Goal: Information Seeking & Learning: Understand process/instructions

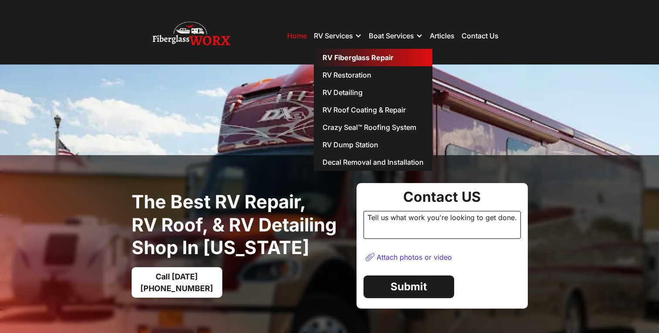
click at [352, 58] on link "RV Fiberglass Repair" at bounding box center [373, 57] width 119 height 17
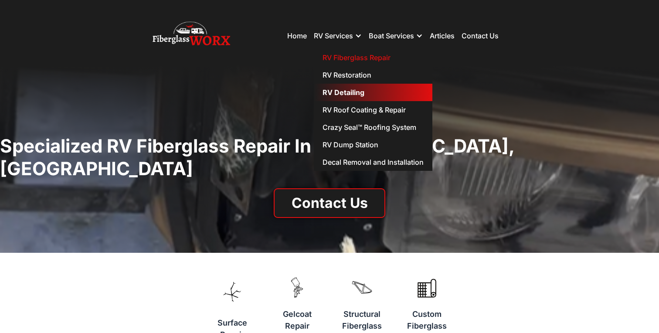
click at [355, 92] on link "RV Detailing" at bounding box center [373, 92] width 119 height 17
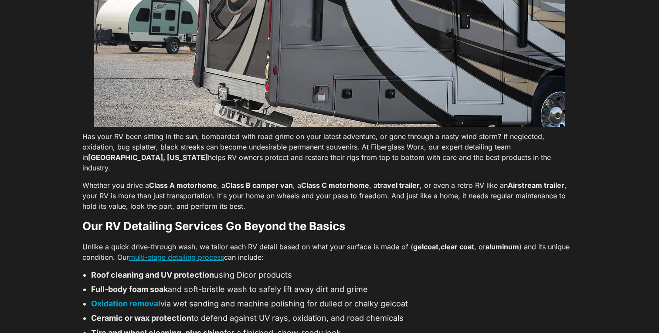
scroll to position [1396, 0]
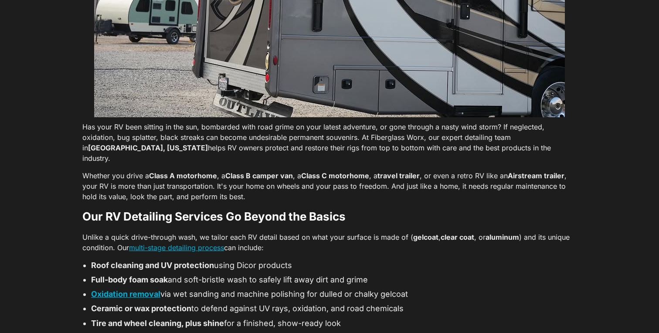
drag, startPoint x: 505, startPoint y: 91, endPoint x: 84, endPoint y: 74, distance: 421.7
click at [84, 122] on p "Has your RV been sitting in the sun, bombarded with road grime on your latest a…" at bounding box center [329, 143] width 495 height 42
copy p "Has your RV been sitting in the sun, bombarded with road grime on your latest a…"
click at [469, 171] on p "Whether you drive a Class A motorhome , a Class B camper van , a Class C motorh…" at bounding box center [329, 186] width 495 height 31
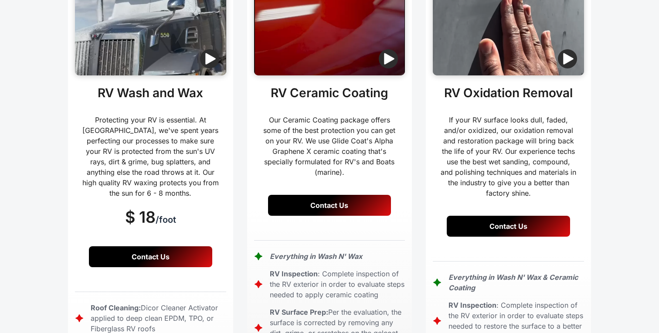
scroll to position [0, 0]
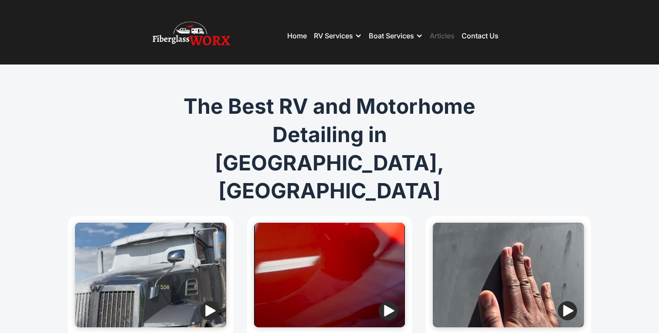
click at [447, 37] on link "Articles" at bounding box center [442, 35] width 25 height 9
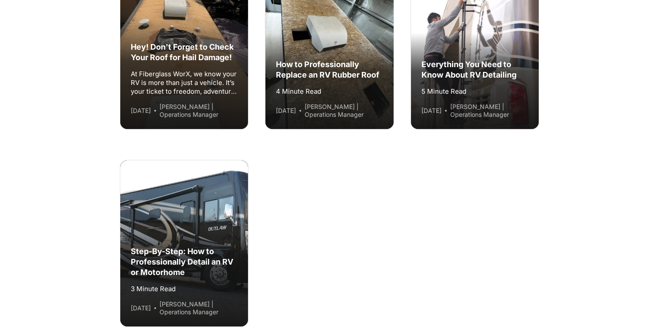
scroll to position [178, 0]
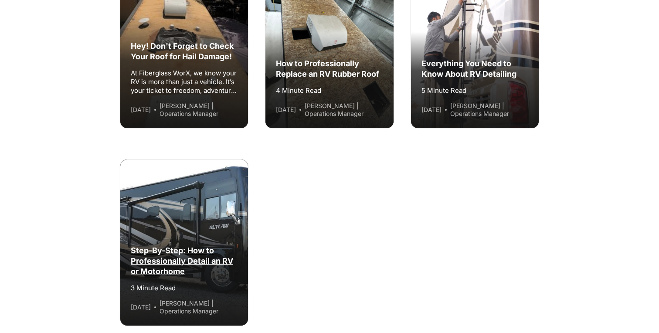
click at [159, 239] on div "Step-By-Step: How to Professionally Detail an RV or Motorhome 3 Minute Read [DA…" at bounding box center [184, 272] width 128 height 106
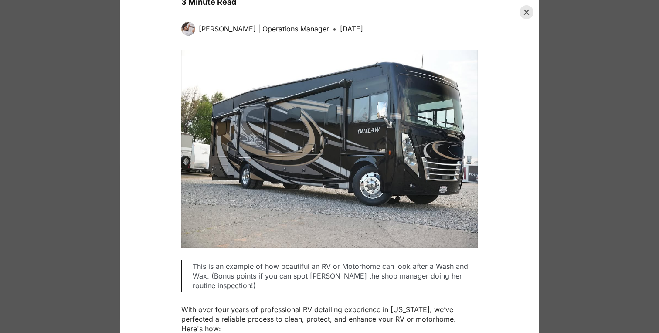
scroll to position [92, 0]
click at [384, 136] on div "Blog post details" at bounding box center [329, 149] width 297 height 198
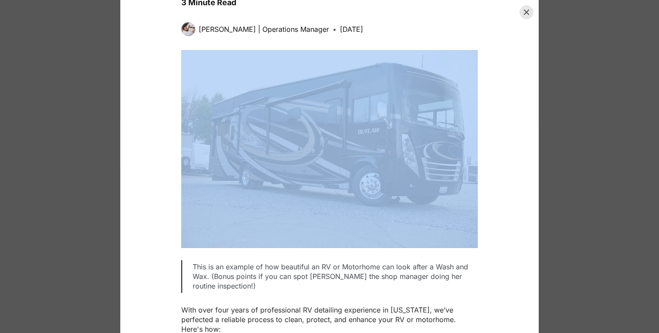
click at [384, 136] on div "Blog post details" at bounding box center [329, 149] width 297 height 198
copy img "Blog post details"
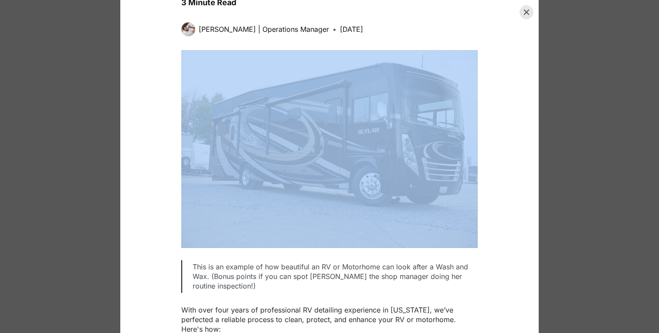
click at [410, 194] on div "Blog post details" at bounding box center [329, 149] width 297 height 198
click at [396, 197] on div "Blog post details" at bounding box center [329, 149] width 297 height 198
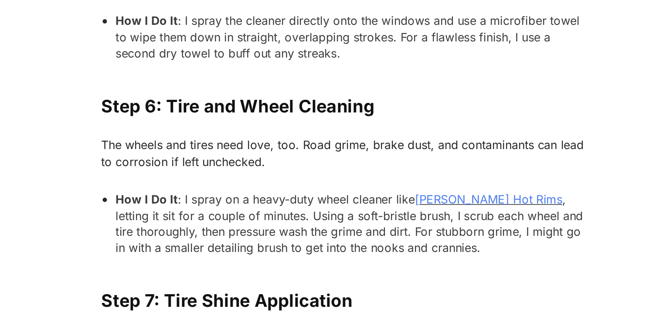
scroll to position [2093, 0]
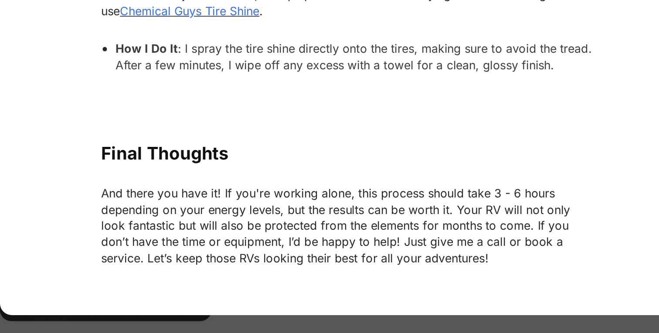
drag, startPoint x: 256, startPoint y: 240, endPoint x: 287, endPoint y: 245, distance: 31.8
click at [287, 245] on p "And there you have it! If you're working alone, this process should take 3 - 6 …" at bounding box center [329, 268] width 297 height 49
click at [263, 256] on p "And there you have it! If you're working alone, this process should take 3 - 6 …" at bounding box center [329, 268] width 297 height 49
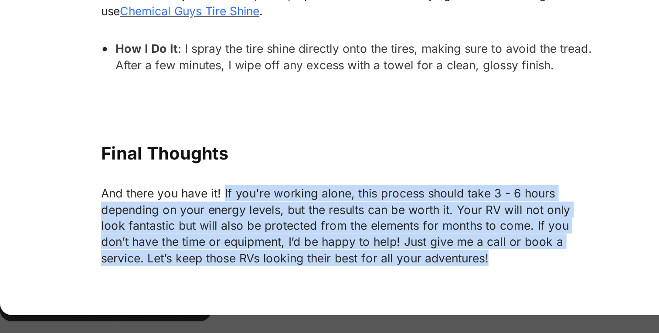
drag, startPoint x: 256, startPoint y: 241, endPoint x: 416, endPoint y: 278, distance: 164.2
click at [416, 278] on p "And there you have it! If you're working alone, this process should take 3 - 6 …" at bounding box center [329, 268] width 297 height 49
copy p "If you're working alone, this process should take 3 - 6 hours depending on your…"
